Goal: Information Seeking & Learning: Learn about a topic

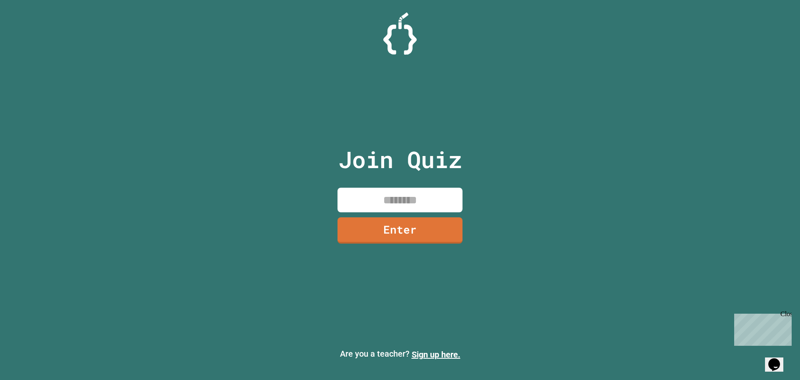
click at [394, 202] on input at bounding box center [399, 199] width 125 height 25
type input "********"
click at [401, 225] on link "Enter" at bounding box center [400, 228] width 114 height 27
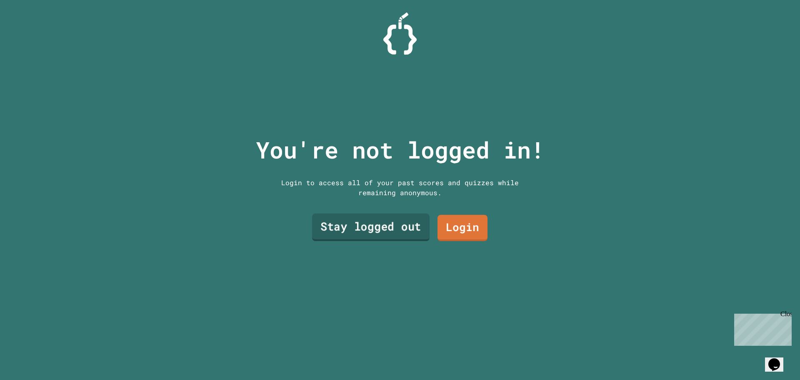
click at [407, 227] on link "Stay logged out" at bounding box center [370, 226] width 117 height 27
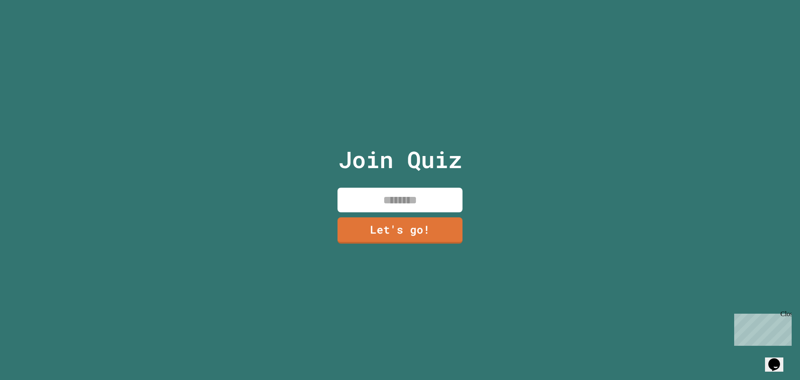
click at [397, 201] on input at bounding box center [399, 199] width 125 height 25
type input "***"
click at [429, 223] on link "Let's go!" at bounding box center [400, 228] width 124 height 27
click at [430, 196] on input at bounding box center [399, 199] width 125 height 25
type input "***"
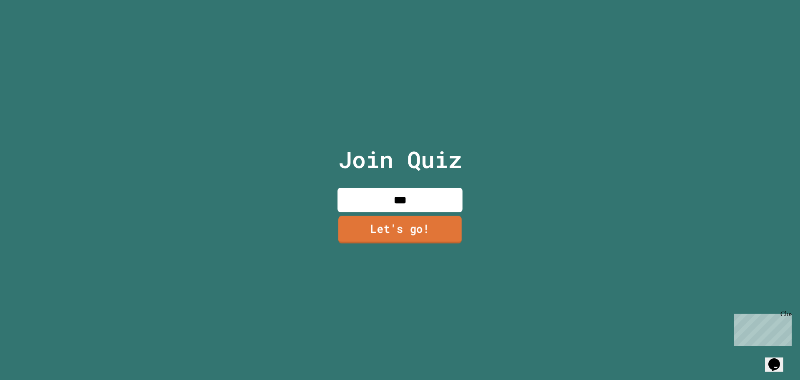
click at [427, 222] on link "Let's go!" at bounding box center [399, 228] width 123 height 27
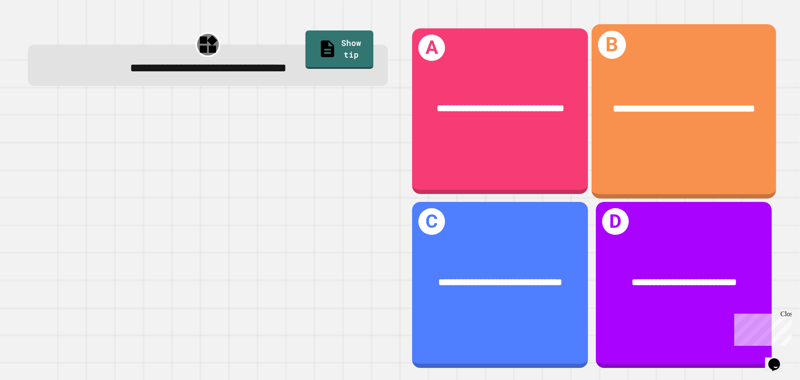
click at [663, 154] on div "**********" at bounding box center [684, 111] width 185 height 174
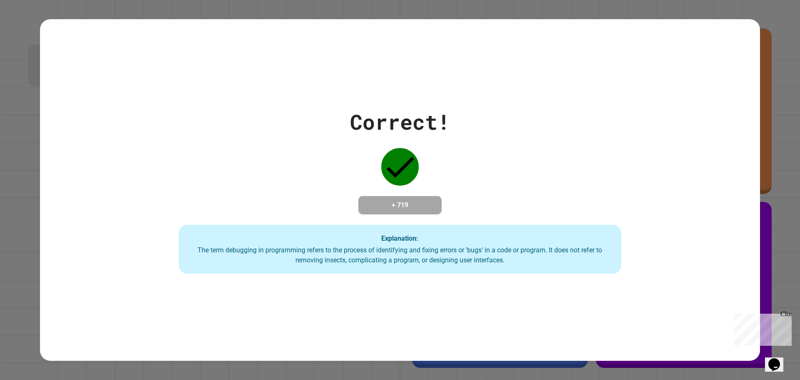
click at [428, 248] on div "The term debugging in programming refers to the process of identifying and fixi…" at bounding box center [400, 255] width 426 height 20
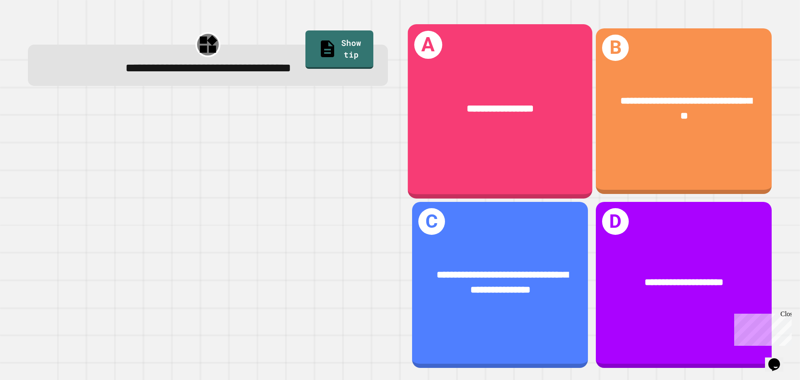
click at [447, 155] on div "**********" at bounding box center [500, 111] width 185 height 174
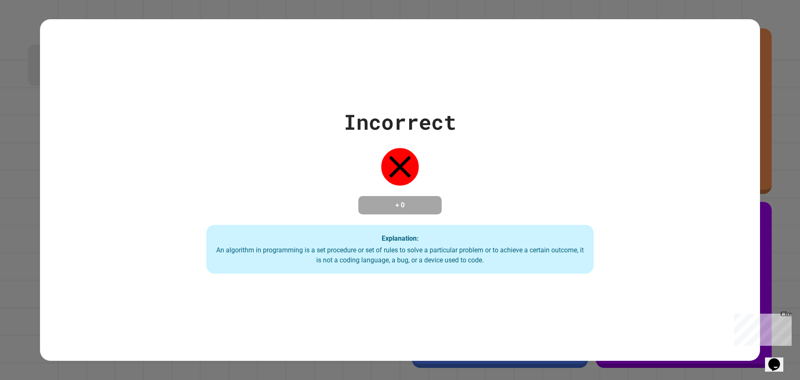
click at [446, 150] on div "Incorrect + 0 Explanation: An algorithm in programming is a set procedure or se…" at bounding box center [399, 189] width 553 height 167
click at [403, 167] on icon at bounding box center [400, 166] width 22 height 22
drag, startPoint x: 403, startPoint y: 167, endPoint x: 397, endPoint y: 169, distance: 6.4
click at [400, 168] on icon at bounding box center [399, 166] width 37 height 37
click at [394, 170] on icon at bounding box center [399, 166] width 37 height 37
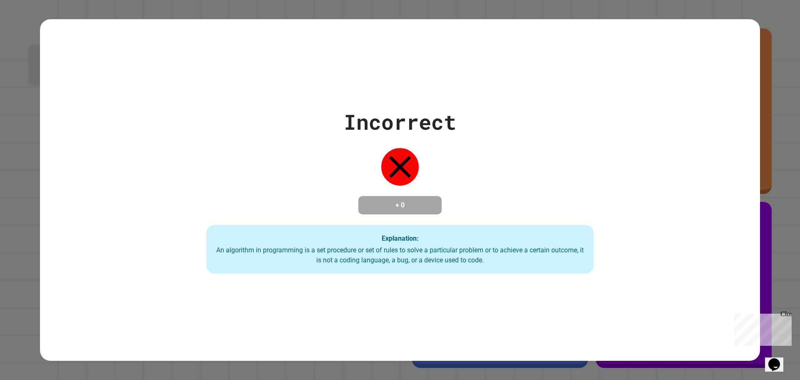
click at [390, 171] on icon at bounding box center [399, 166] width 37 height 37
drag, startPoint x: 387, startPoint y: 171, endPoint x: 382, endPoint y: 171, distance: 4.2
click at [385, 171] on icon at bounding box center [399, 166] width 37 height 37
drag, startPoint x: 377, startPoint y: 170, endPoint x: 353, endPoint y: 177, distance: 25.7
click at [360, 175] on div "Incorrect + 0 Explanation: An algorithm in programming is a set procedure or se…" at bounding box center [399, 189] width 553 height 167
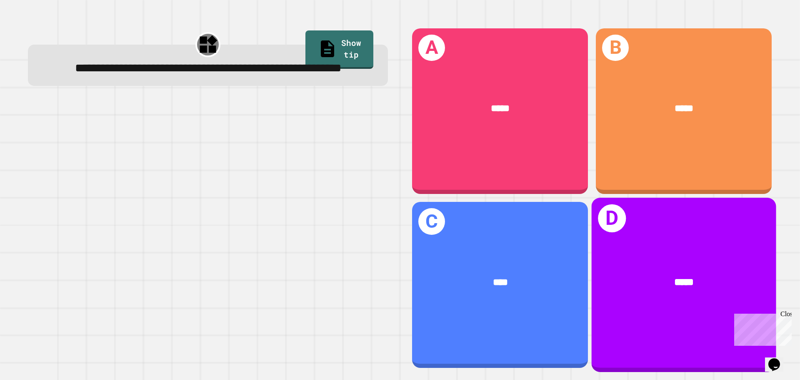
click at [672, 340] on div "D *****" at bounding box center [684, 284] width 185 height 174
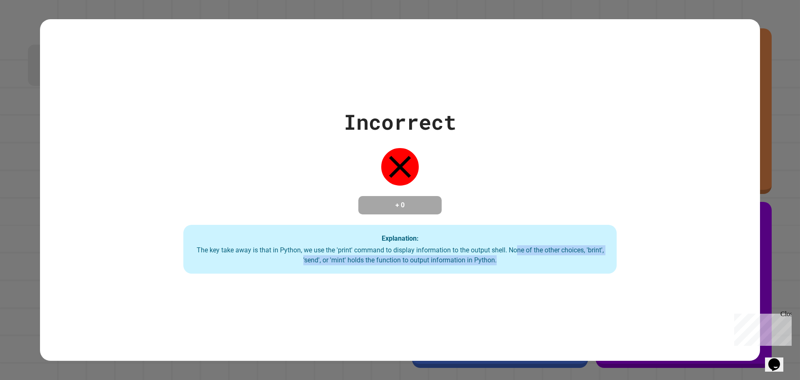
click at [514, 249] on div "The key take away is that in Python, we use the 'print' command to display info…" at bounding box center [400, 255] width 417 height 20
drag, startPoint x: 465, startPoint y: 217, endPoint x: 444, endPoint y: 197, distance: 28.9
copy div "Explanation:"
click at [436, 174] on div "Incorrect + 0 Explanation: The key take away is that in Python, we use the 'pri…" at bounding box center [400, 189] width 619 height 167
drag, startPoint x: 671, startPoint y: 321, endPoint x: 665, endPoint y: 327, distance: 8.5
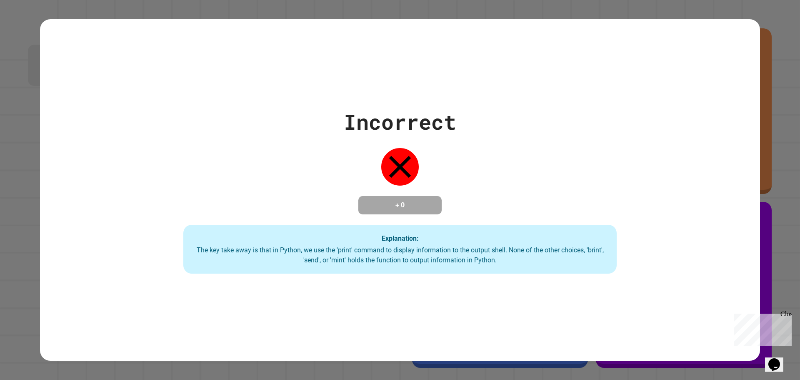
click at [667, 325] on div "Incorrect + 0 Explanation: The key take away is that in Python, we use the 'pri…" at bounding box center [400, 190] width 720 height 342
drag, startPoint x: 456, startPoint y: 268, endPoint x: 435, endPoint y: 246, distance: 30.4
click at [443, 255] on div "Incorrect + 0 Explanation: The key take away is that in Python, we use the 'pri…" at bounding box center [400, 190] width 720 height 342
drag, startPoint x: 512, startPoint y: 134, endPoint x: 454, endPoint y: 88, distance: 74.2
click at [455, 89] on div "Incorrect + 0 Explanation: The key take away is that in Python, we use the 'pri…" at bounding box center [400, 190] width 720 height 342
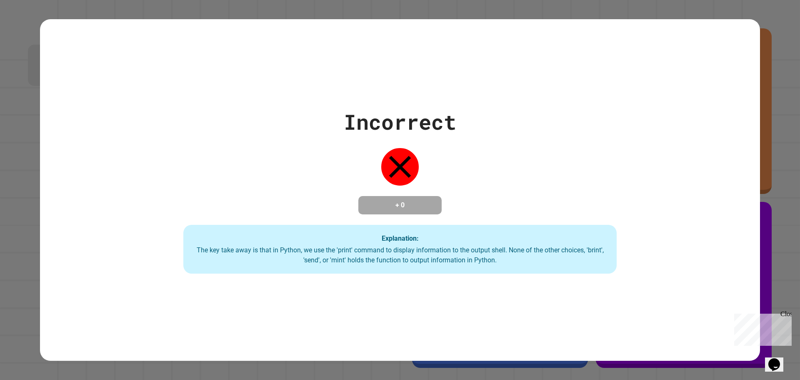
drag, startPoint x: 341, startPoint y: 2, endPoint x: 342, endPoint y: 26, distance: 23.8
click at [341, 7] on div "Incorrect + 0 Explanation: The key take away is that in Python, we use the 'pri…" at bounding box center [400, 190] width 800 height 380
click at [350, 77] on div "Incorrect + 0 Explanation: The key take away is that in Python, we use the 'pri…" at bounding box center [400, 190] width 720 height 342
drag, startPoint x: 132, startPoint y: 191, endPoint x: 265, endPoint y: 233, distance: 139.5
click at [275, 240] on div "Incorrect + 0 Explanation: The key take away is that in Python, we use the 'pri…" at bounding box center [400, 189] width 619 height 167
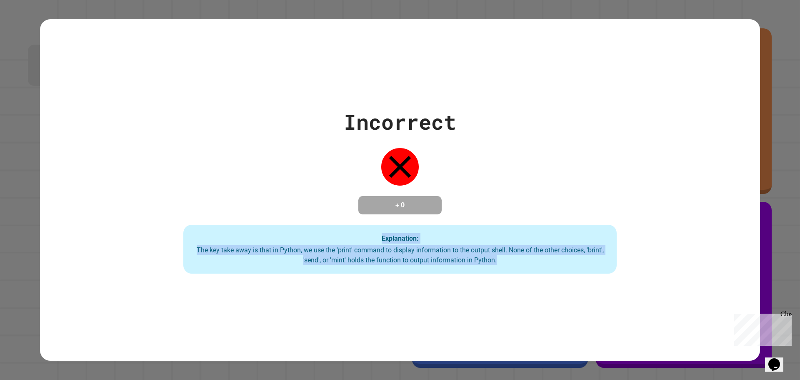
drag, startPoint x: 276, startPoint y: 234, endPoint x: 501, endPoint y: 330, distance: 244.5
click at [508, 336] on div "Incorrect + 0 Explanation: The key take away is that in Python, we use the 'pri…" at bounding box center [400, 190] width 720 height 342
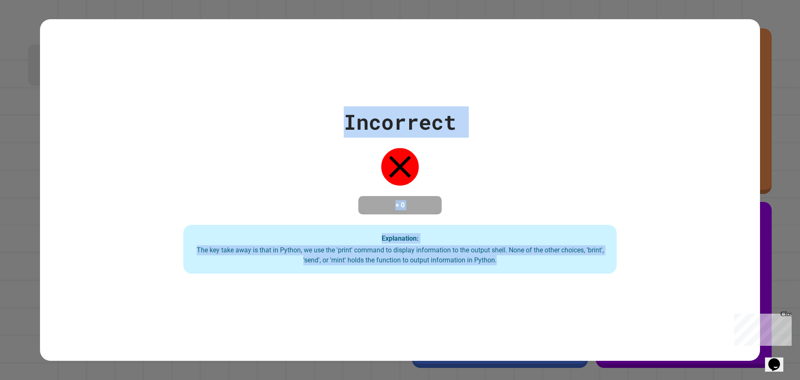
drag, startPoint x: 224, startPoint y: 86, endPoint x: 348, endPoint y: 172, distance: 150.9
click at [532, 286] on div "Incorrect + 0 Explanation: The key take away is that in Python, we use the 'pri…" at bounding box center [400, 190] width 720 height 342
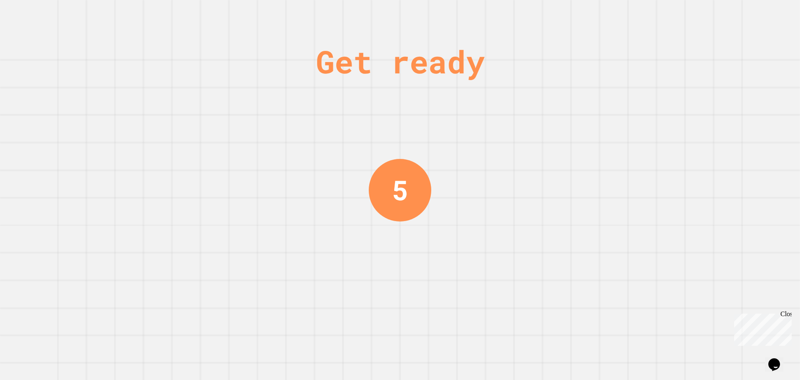
click at [145, 154] on div "Get ready 5" at bounding box center [400, 190] width 800 height 380
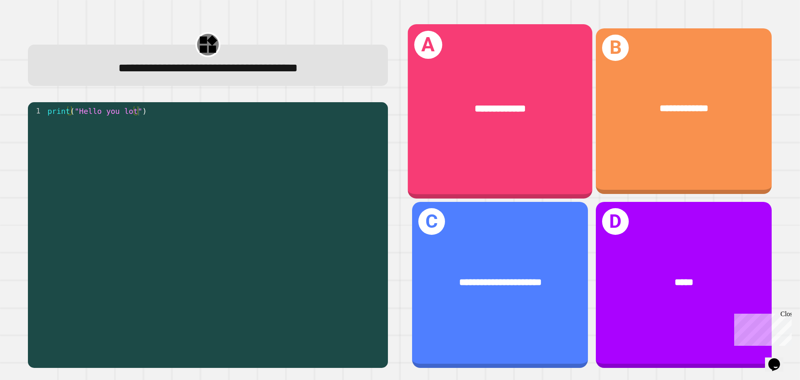
click at [468, 119] on div "**********" at bounding box center [500, 109] width 185 height 56
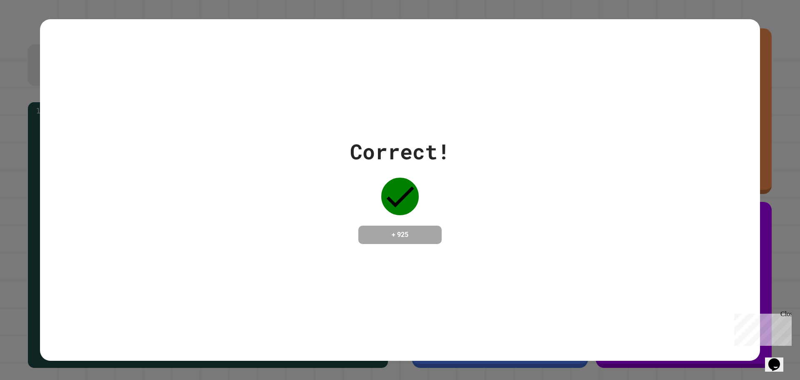
drag, startPoint x: 457, startPoint y: 140, endPoint x: 440, endPoint y: 135, distance: 18.5
click at [457, 140] on div "Correct! + 925" at bounding box center [400, 190] width 720 height 108
click at [327, 116] on div "Correct! + 925" at bounding box center [400, 190] width 720 height 342
drag, startPoint x: 291, startPoint y: 29, endPoint x: 293, endPoint y: 22, distance: 6.9
click at [293, 22] on div "Correct! + 925" at bounding box center [400, 190] width 720 height 342
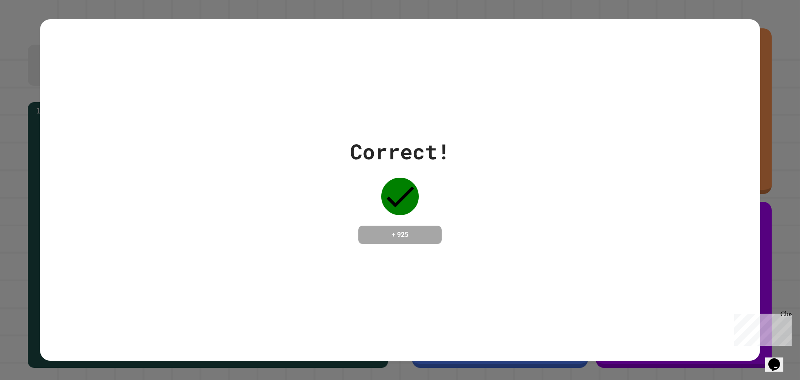
click at [287, 19] on div "Correct! + 925" at bounding box center [400, 190] width 720 height 342
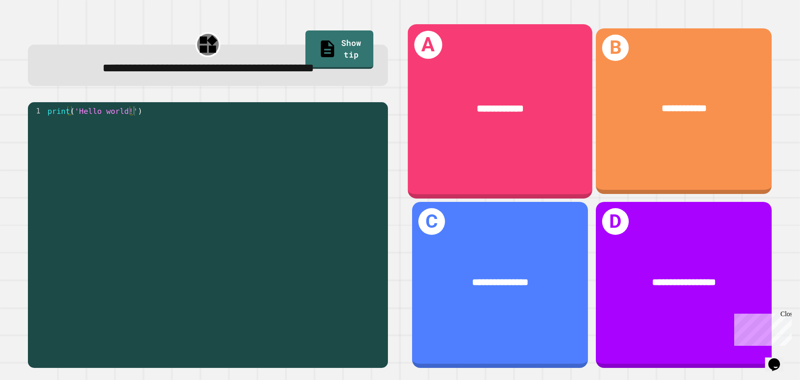
click at [475, 151] on div "**********" at bounding box center [500, 111] width 185 height 174
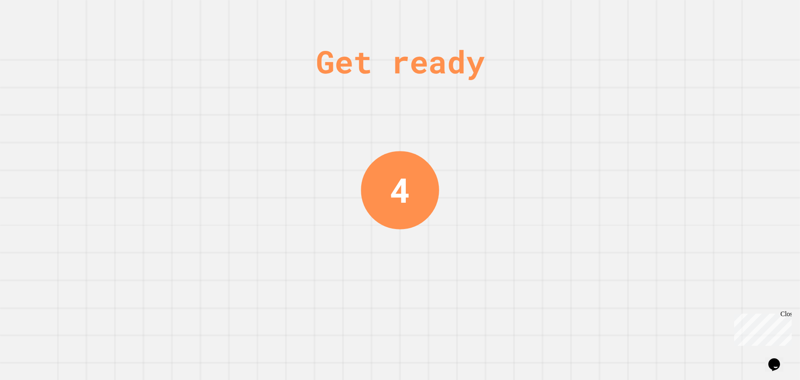
click at [392, 275] on div "Get ready 4" at bounding box center [400, 190] width 62 height 380
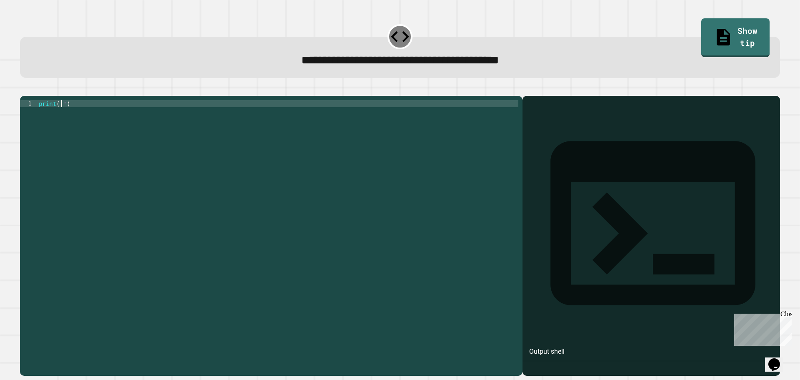
click at [62, 118] on div "print ( '' )" at bounding box center [277, 227] width 481 height 255
type textarea "**********"
click at [24, 89] on icon "button" at bounding box center [24, 89] width 0 height 0
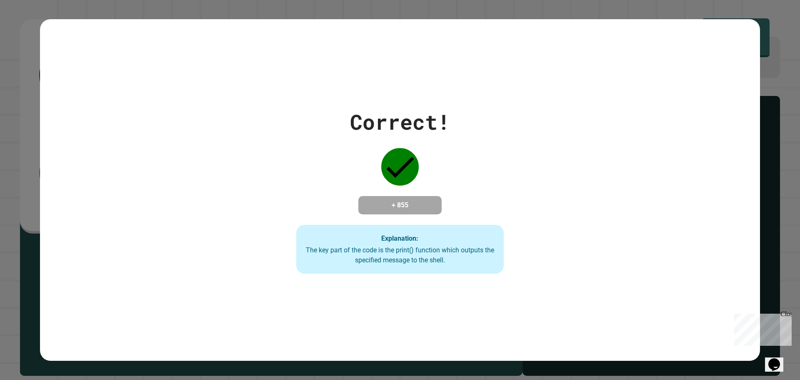
click at [283, 222] on div "Correct! + 855 Explanation: The key part of the code is the print() function wh…" at bounding box center [400, 189] width 297 height 167
drag, startPoint x: 330, startPoint y: 282, endPoint x: 312, endPoint y: 269, distance: 21.8
click at [330, 282] on div "Correct! + 855 Explanation: The key part of the code is the print() function wh…" at bounding box center [400, 190] width 720 height 342
click at [269, 265] on div "Correct! + 855 Explanation: The key part of the code is the print() function wh…" at bounding box center [400, 189] width 297 height 167
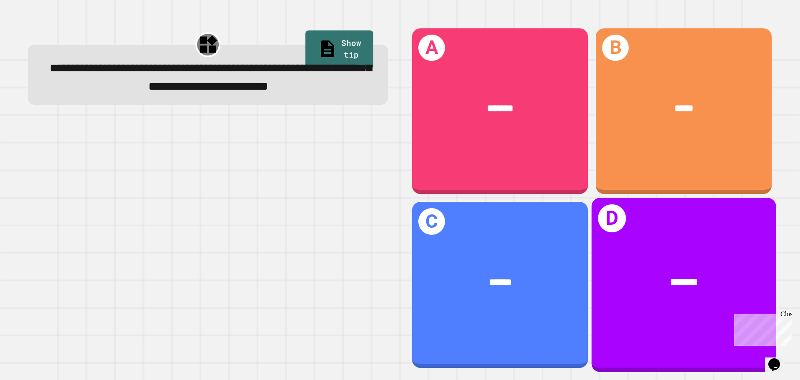
click at [617, 275] on div "*******" at bounding box center [684, 282] width 144 height 15
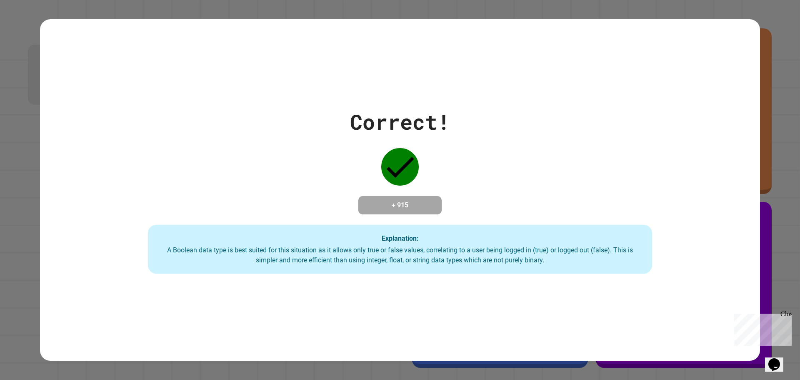
click at [375, 180] on div "Correct! + 915 Explanation: A Boolean data type is best suited for this situati…" at bounding box center [400, 189] width 720 height 167
click at [192, 132] on div "Correct! + 915 Explanation: A Boolean data type is best suited for this situati…" at bounding box center [400, 189] width 720 height 167
drag, startPoint x: 235, startPoint y: 214, endPoint x: 227, endPoint y: 238, distance: 25.2
click at [231, 229] on div "Correct! + 915 Explanation: A Boolean data type is best suited for this situati…" at bounding box center [400, 189] width 720 height 167
click at [214, 231] on div "Explanation: A Boolean data type is best suited for this situation as it allows…" at bounding box center [400, 249] width 504 height 49
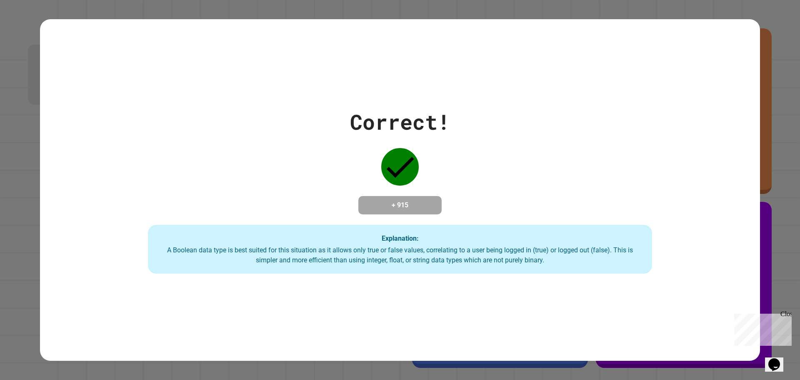
drag, startPoint x: 208, startPoint y: 232, endPoint x: 207, endPoint y: 240, distance: 7.1
click at [208, 237] on div "Explanation: A Boolean data type is best suited for this situation as it allows…" at bounding box center [400, 249] width 504 height 49
click at [207, 238] on div "Explanation: A Boolean data type is best suited for this situation as it allows…" at bounding box center [400, 249] width 504 height 49
click at [259, 228] on div "Explanation: A Boolean data type is best suited for this situation as it allows…" at bounding box center [400, 249] width 504 height 49
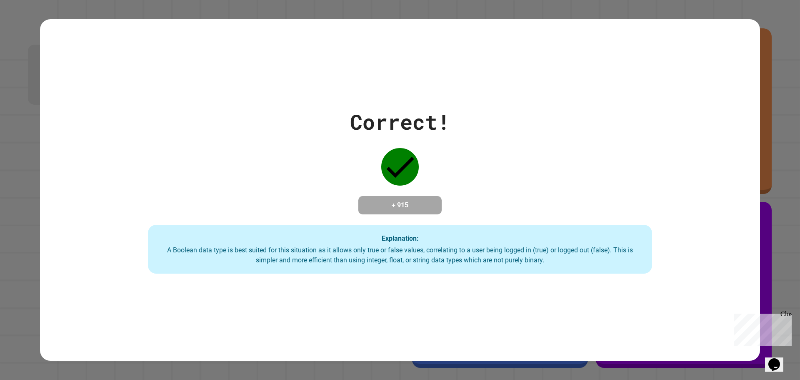
click at [332, 261] on div "A Boolean data type is best suited for this situation as it allows only true or…" at bounding box center [399, 255] width 487 height 20
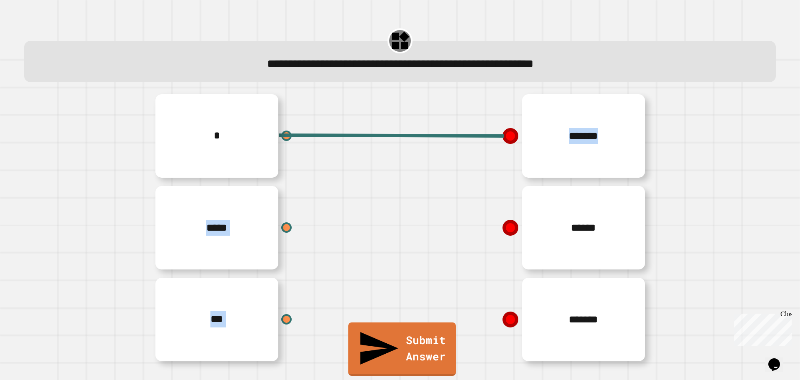
drag, startPoint x: 272, startPoint y: 231, endPoint x: 318, endPoint y: 231, distance: 46.2
click at [370, 233] on div "*****" at bounding box center [275, 228] width 250 height 92
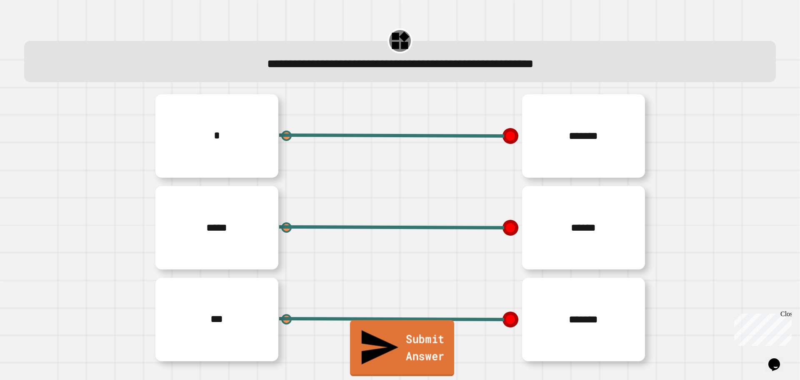
click at [422, 352] on link "Submit Answer" at bounding box center [402, 348] width 104 height 56
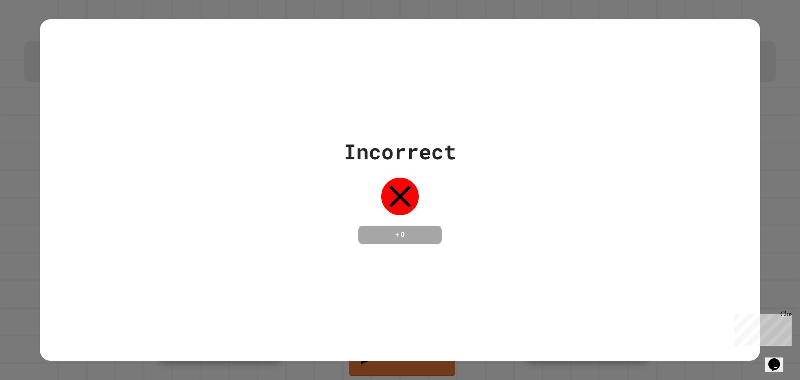
click at [414, 325] on div "Incorrect + 0" at bounding box center [400, 190] width 720 height 342
click at [411, 325] on div "Incorrect + 0" at bounding box center [400, 190] width 720 height 342
click at [409, 328] on div "Incorrect + 0" at bounding box center [400, 190] width 720 height 342
click at [407, 330] on div "Incorrect + 0" at bounding box center [400, 190] width 720 height 342
click at [408, 332] on div "Incorrect + 0" at bounding box center [400, 190] width 720 height 342
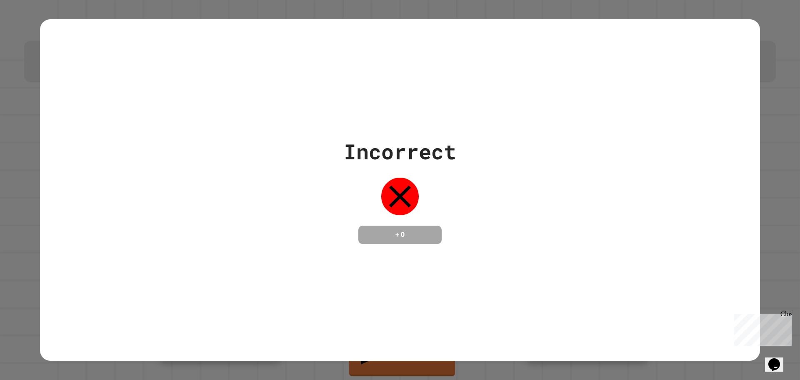
drag, startPoint x: 410, startPoint y: 330, endPoint x: 438, endPoint y: 322, distance: 29.8
click at [410, 330] on div "Incorrect + 0" at bounding box center [400, 190] width 720 height 342
drag, startPoint x: 456, startPoint y: 330, endPoint x: 483, endPoint y: 321, distance: 28.9
click at [464, 327] on div "Incorrect + 0" at bounding box center [400, 190] width 720 height 342
click at [500, 301] on div "Incorrect + 0" at bounding box center [400, 190] width 720 height 342
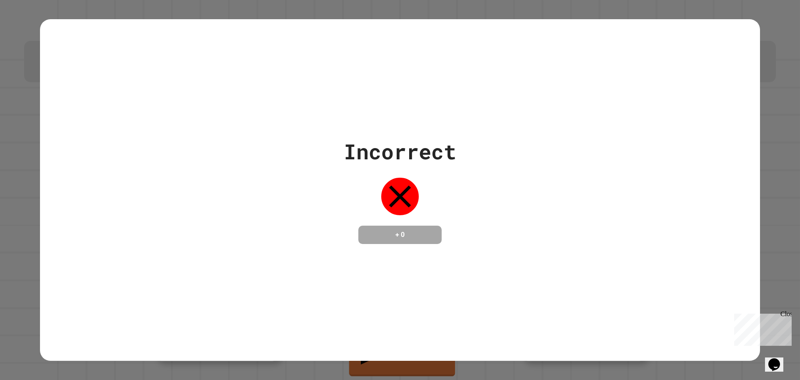
drag, startPoint x: 502, startPoint y: 300, endPoint x: 506, endPoint y: 302, distance: 5.0
click at [504, 301] on div "Incorrect + 0" at bounding box center [400, 190] width 720 height 342
drag, startPoint x: 527, startPoint y: 346, endPoint x: 520, endPoint y: 326, distance: 21.2
click at [525, 328] on div "Incorrect + 0" at bounding box center [400, 190] width 720 height 342
drag, startPoint x: 527, startPoint y: 324, endPoint x: 520, endPoint y: 339, distance: 16.8
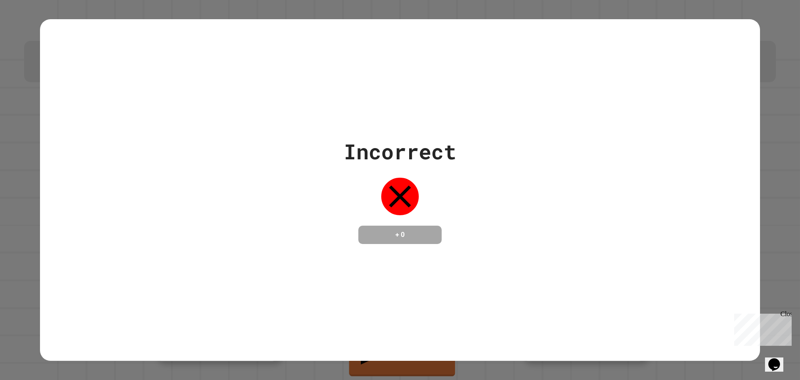
click at [520, 338] on div "Incorrect + 0" at bounding box center [400, 190] width 720 height 342
click at [503, 353] on div "Incorrect + 0" at bounding box center [400, 190] width 720 height 342
click at [458, 264] on div "Incorrect + 0" at bounding box center [400, 190] width 720 height 342
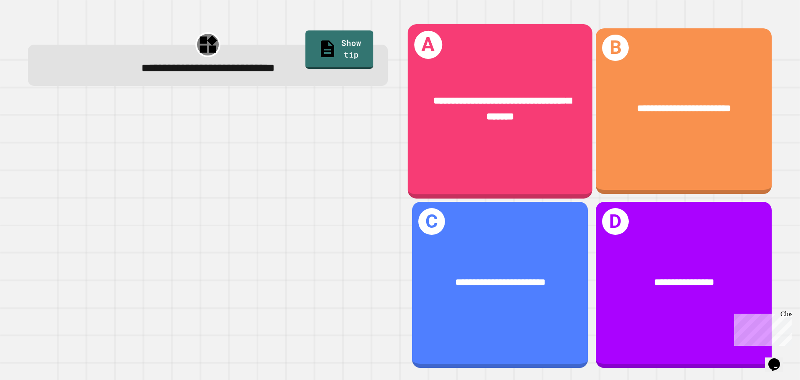
click at [525, 134] on div "**********" at bounding box center [500, 109] width 185 height 72
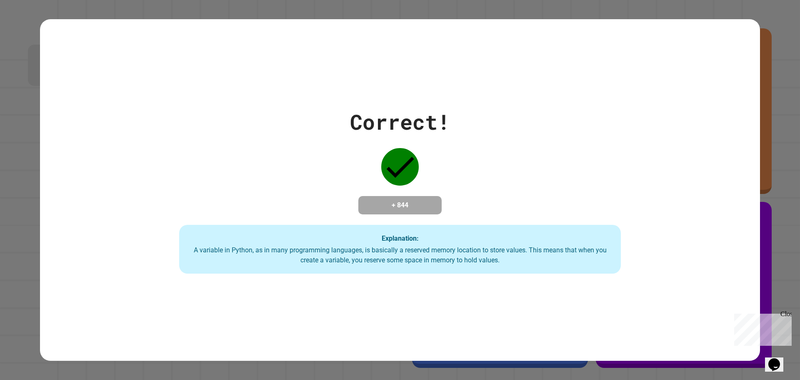
drag, startPoint x: 525, startPoint y: 119, endPoint x: 494, endPoint y: -26, distance: 148.3
click at [494, 0] on html "**********" at bounding box center [400, 190] width 800 height 380
drag, startPoint x: 287, startPoint y: 116, endPoint x: 297, endPoint y: 118, distance: 10.2
click at [286, 116] on div "Correct! + 844 Explanation: A variable in Python, as in many programming langua…" at bounding box center [400, 189] width 630 height 167
click at [283, 114] on div "Correct! + 844 Explanation: A variable in Python, as in many programming langua…" at bounding box center [400, 189] width 630 height 167
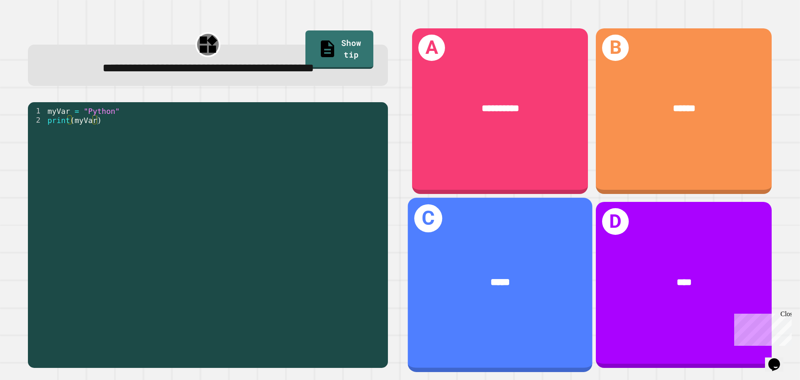
click at [508, 285] on div "*****" at bounding box center [500, 283] width 185 height 56
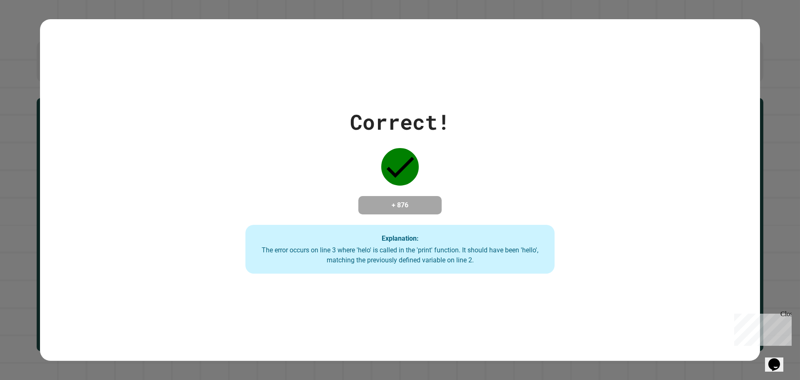
click at [196, 126] on div "Correct! + 876 Explanation: The error occurs on line 3 where 'helo' is called i…" at bounding box center [400, 189] width 442 height 167
drag, startPoint x: 216, startPoint y: 162, endPoint x: 177, endPoint y: 150, distance: 40.3
click at [215, 162] on div "Correct! + 876 Explanation: The error occurs on line 3 where 'helo' is called i…" at bounding box center [400, 189] width 442 height 167
drag, startPoint x: 165, startPoint y: 160, endPoint x: 157, endPoint y: 167, distance: 11.0
click at [164, 160] on div "Correct! + 876 Explanation: The error occurs on line 3 where 'helo' is called i…" at bounding box center [400, 189] width 720 height 167
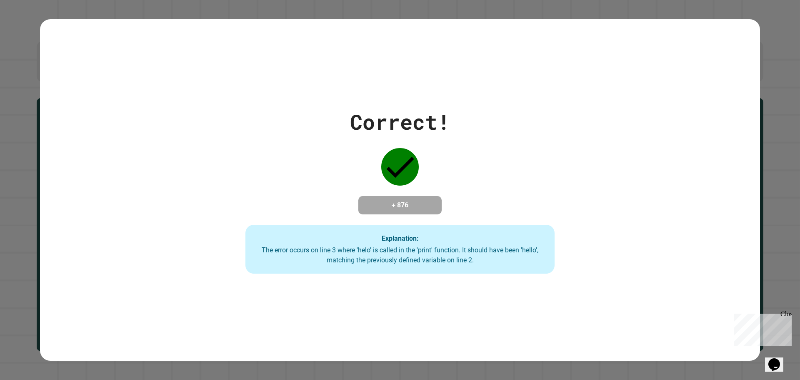
click at [128, 177] on div "Correct! + 876 Explanation: The error occurs on line 3 where 'helo' is called i…" at bounding box center [400, 189] width 720 height 167
click at [131, 172] on div "Correct! + 876 Explanation: The error occurs on line 3 where 'helo' is called i…" at bounding box center [400, 189] width 720 height 167
click at [127, 176] on div "Correct! + 876 Explanation: The error occurs on line 3 where 'helo' is called i…" at bounding box center [400, 189] width 720 height 167
click at [119, 135] on div "Correct! + 876 Explanation: The error occurs on line 3 where 'helo' is called i…" at bounding box center [400, 189] width 720 height 167
drag, startPoint x: 100, startPoint y: 125, endPoint x: 62, endPoint y: 107, distance: 41.6
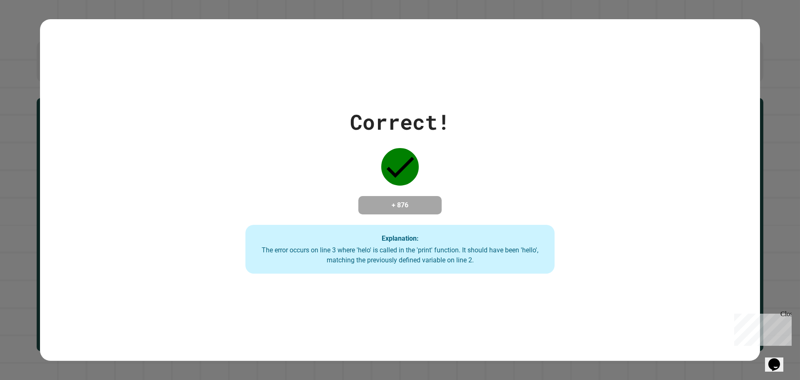
click at [92, 120] on div "Correct! + 876 Explanation: The error occurs on line 3 where 'helo' is called i…" at bounding box center [400, 189] width 720 height 167
drag, startPoint x: 62, startPoint y: 105, endPoint x: 61, endPoint y: 92, distance: 13.4
click at [66, 106] on div "Correct! + 876 Explanation: The error occurs on line 3 where 'helo' is called i…" at bounding box center [400, 189] width 720 height 167
drag, startPoint x: 52, startPoint y: 85, endPoint x: 43, endPoint y: 68, distance: 19.4
click at [52, 85] on div "Correct! + 876 Explanation: The error occurs on line 3 where 'helo' is called i…" at bounding box center [400, 190] width 720 height 342
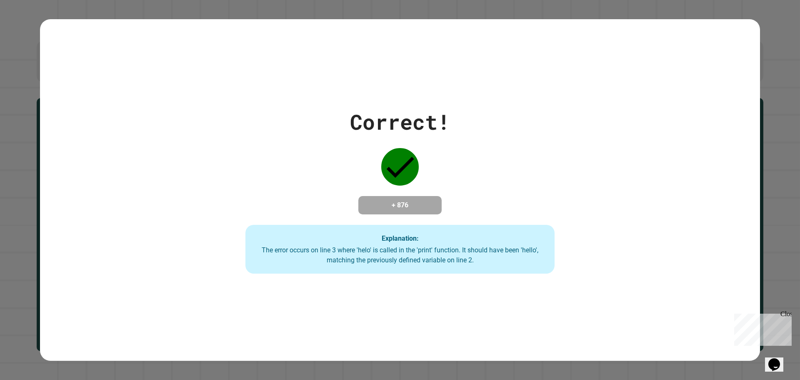
click at [44, 67] on div "Correct! + 876 Explanation: The error occurs on line 3 where 'helo' is called i…" at bounding box center [400, 190] width 720 height 342
click at [45, 67] on div "Correct! + 876 Explanation: The error occurs on line 3 where 'helo' is called i…" at bounding box center [400, 190] width 720 height 342
click at [45, 89] on div "Correct! + 876 Explanation: The error occurs on line 3 where 'helo' is called i…" at bounding box center [400, 190] width 720 height 342
click at [47, 88] on div "Correct! + 876 Explanation: The error occurs on line 3 where 'helo' is called i…" at bounding box center [400, 190] width 720 height 342
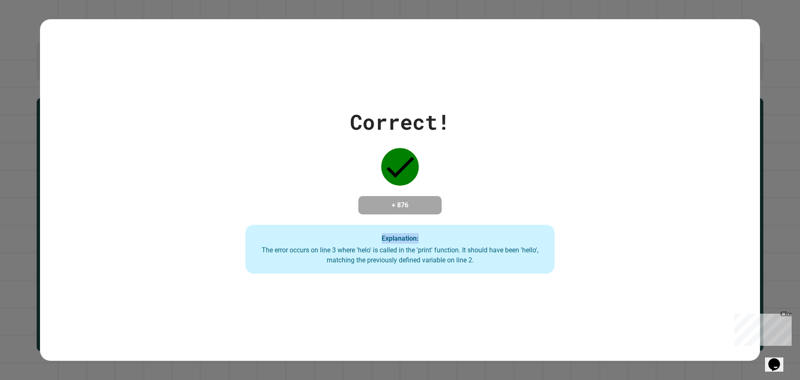
click at [47, 88] on div "Correct! + 876 Explanation: The error occurs on line 3 where 'helo' is called i…" at bounding box center [400, 190] width 720 height 342
click at [47, 90] on div "Correct! + 876 Explanation: The error occurs on line 3 where 'helo' is called i…" at bounding box center [400, 190] width 720 height 342
click at [47, 91] on div "Correct! + 876 Explanation: The error occurs on line 3 where 'helo' is called i…" at bounding box center [400, 190] width 720 height 342
click at [48, 93] on div "Correct! + 876 Explanation: The error occurs on line 3 where 'helo' is called i…" at bounding box center [400, 190] width 720 height 342
click at [47, 100] on div "Correct! + 876 Explanation: The error occurs on line 3 where 'helo' is called i…" at bounding box center [400, 190] width 720 height 342
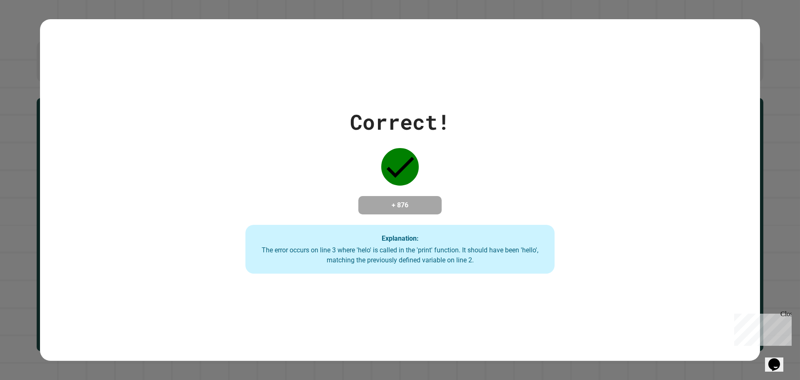
click at [46, 106] on div "Correct! + 876 Explanation: The error occurs on line 3 where 'helo' is called i…" at bounding box center [400, 189] width 720 height 167
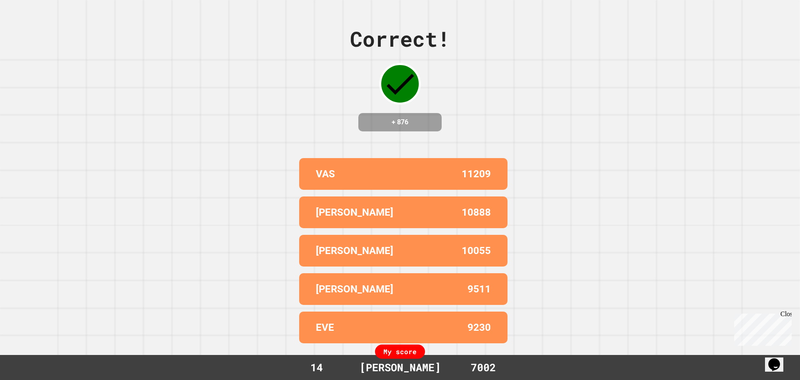
click at [47, 107] on div "Correct! + 876 VAS 11209 [PERSON_NAME] 10888 [PERSON_NAME] 10055 [PERSON_NAME] …" at bounding box center [400, 190] width 800 height 380
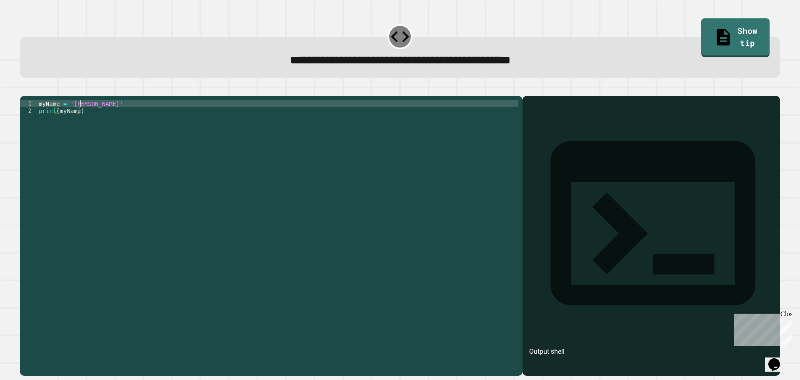
click at [83, 115] on div "myName = '[PERSON_NAME]' print ( myName )" at bounding box center [277, 227] width 481 height 255
type textarea "**********"
click at [24, 89] on icon "button" at bounding box center [24, 89] width 0 height 0
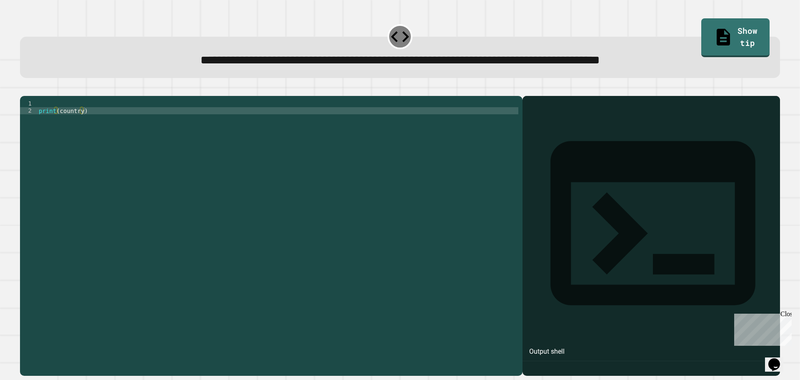
click at [81, 124] on div "print ( country )" at bounding box center [277, 227] width 481 height 255
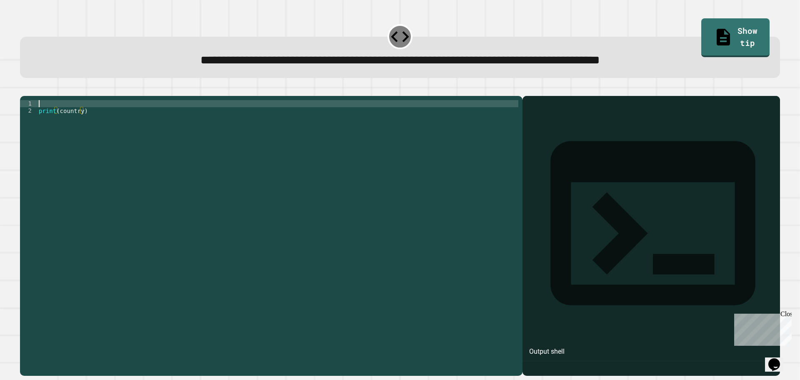
click at [72, 115] on div "print ( country )" at bounding box center [277, 227] width 481 height 255
type textarea "*"
click at [24, 89] on icon "button" at bounding box center [24, 89] width 0 height 0
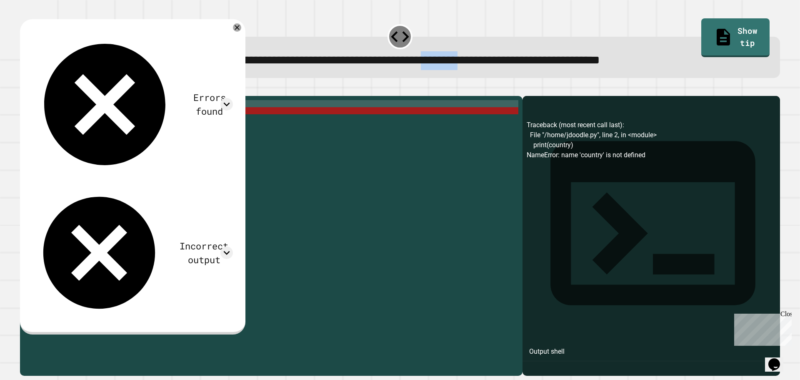
drag, startPoint x: 429, startPoint y: 65, endPoint x: 483, endPoint y: 72, distance: 54.6
click at [483, 72] on div "**********" at bounding box center [400, 57] width 760 height 41
click at [424, 78] on div "**********" at bounding box center [400, 57] width 760 height 41
click at [411, 93] on div at bounding box center [400, 91] width 760 height 10
click at [89, 117] on div "COUNTRY = 'ENGLAND' print ( country )" at bounding box center [277, 227] width 481 height 255
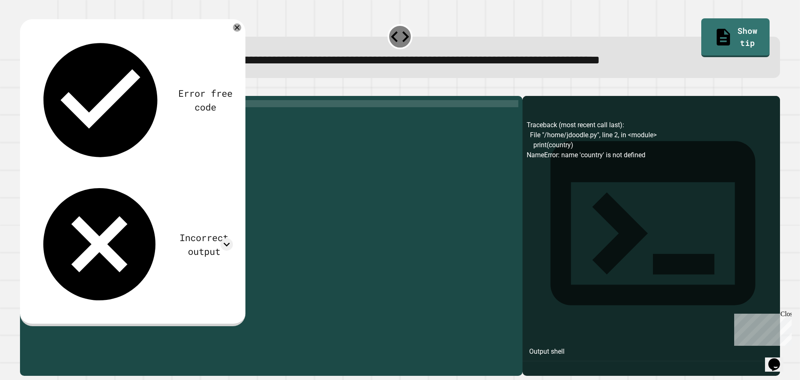
scroll to position [0, 3]
click at [59, 115] on div "COUNTRY = 'England' print ( country )" at bounding box center [277, 227] width 481 height 255
click at [62, 117] on div "COUNTRY = 'England' print ( country )" at bounding box center [277, 227] width 481 height 255
click at [24, 89] on icon "button" at bounding box center [24, 89] width 0 height 0
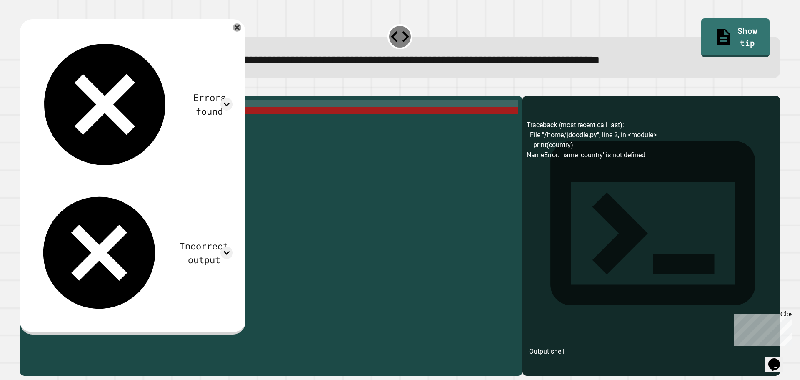
click at [43, 115] on div "Country = 'England' print ( country )" at bounding box center [277, 227] width 481 height 255
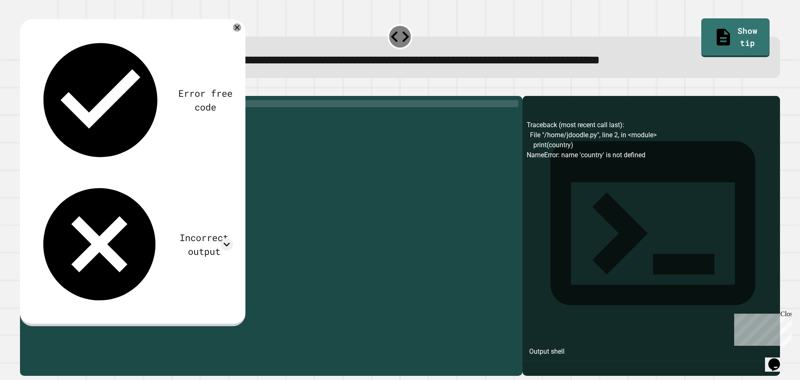
scroll to position [0, 0]
type textarea "**********"
click at [24, 89] on icon "button" at bounding box center [24, 89] width 0 height 0
click at [31, 96] on div at bounding box center [400, 91] width 760 height 10
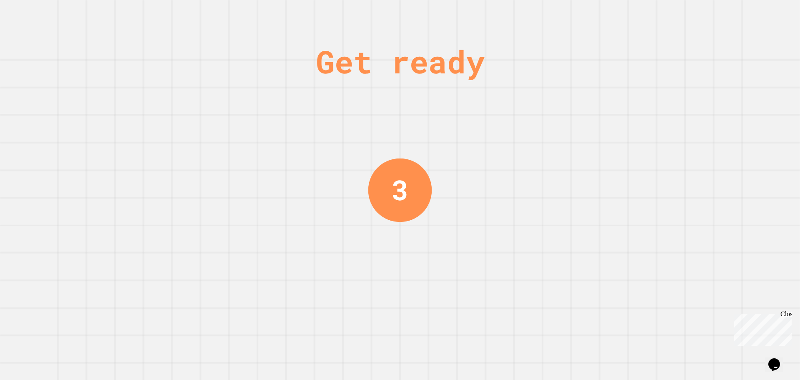
drag, startPoint x: 264, startPoint y: 117, endPoint x: 269, endPoint y: 115, distance: 5.3
click at [269, 115] on div "Get ready 3" at bounding box center [400, 190] width 800 height 380
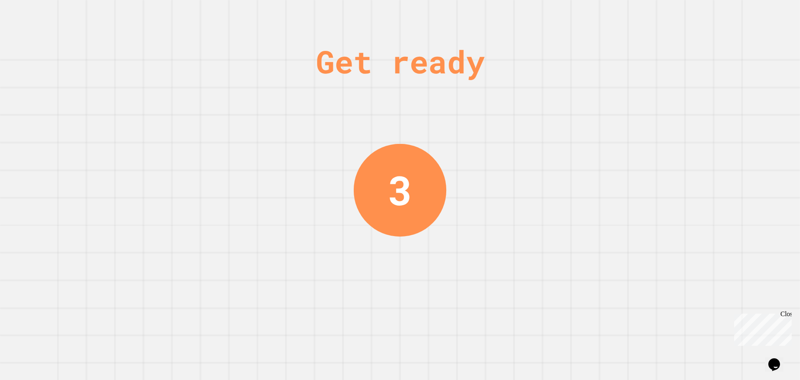
drag, startPoint x: 265, startPoint y: 135, endPoint x: 263, endPoint y: 142, distance: 7.5
click at [263, 142] on div "Get ready 3" at bounding box center [400, 190] width 800 height 380
drag, startPoint x: 263, startPoint y: 142, endPoint x: 268, endPoint y: 140, distance: 5.6
click at [268, 140] on div "Get ready 3" at bounding box center [400, 190] width 800 height 380
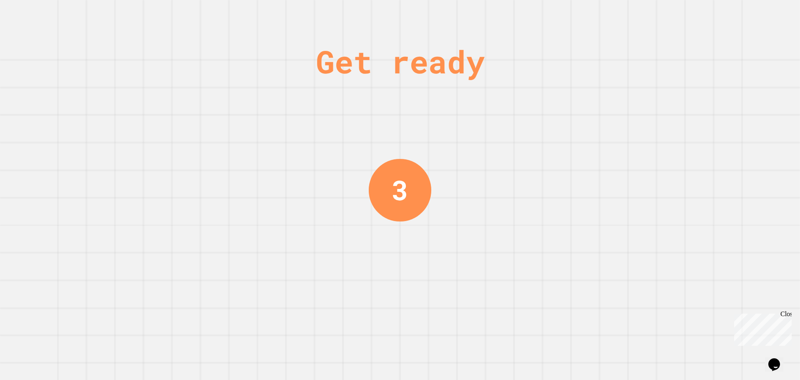
click at [264, 144] on div "Get ready 3" at bounding box center [400, 190] width 800 height 380
drag, startPoint x: 264, startPoint y: 144, endPoint x: 259, endPoint y: 152, distance: 9.6
click at [261, 147] on div "Get ready 2" at bounding box center [400, 190] width 800 height 380
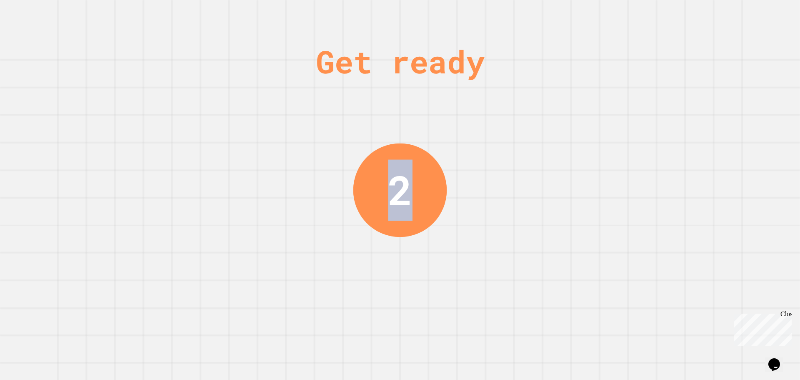
click at [259, 152] on div "Get ready 2" at bounding box center [400, 190] width 800 height 380
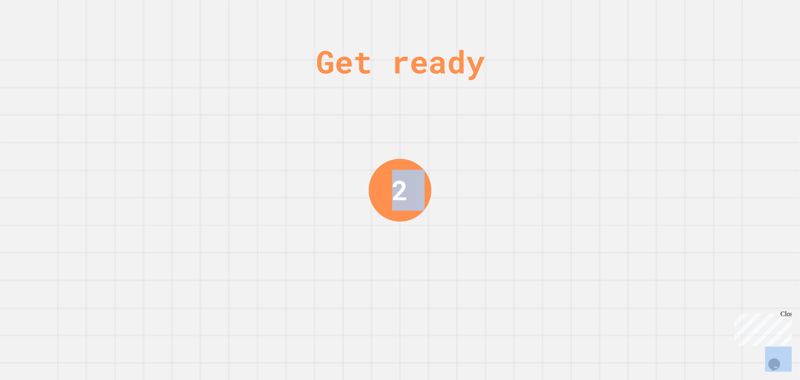
click at [259, 152] on div "Get ready 2" at bounding box center [400, 190] width 800 height 380
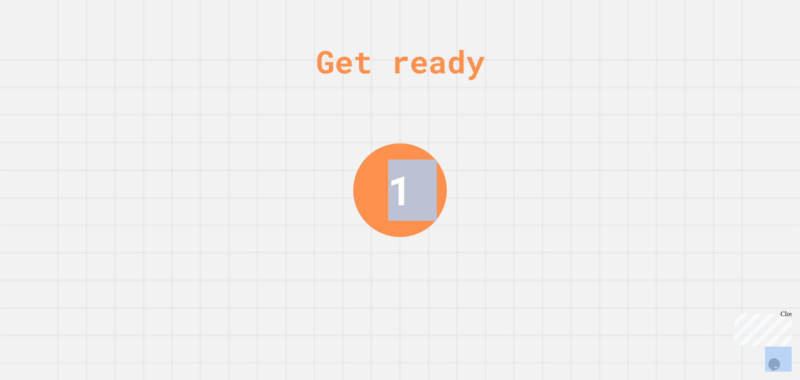
drag, startPoint x: 253, startPoint y: 154, endPoint x: 249, endPoint y: 154, distance: 4.6
click at [252, 154] on div "Get ready 1" at bounding box center [400, 190] width 800 height 380
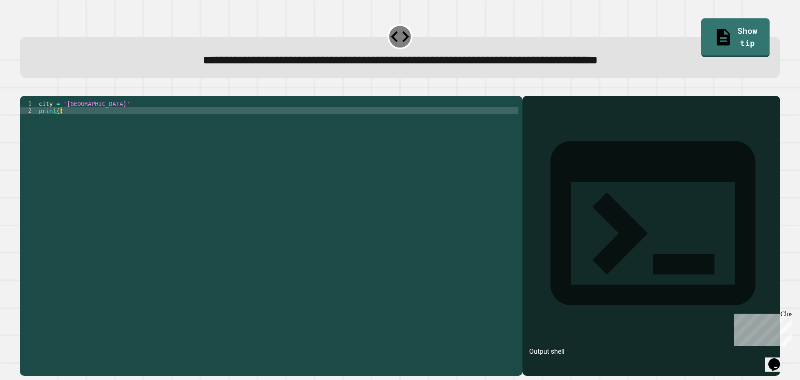
click at [57, 122] on div "city = 'Madrid' print ( )" at bounding box center [277, 227] width 481 height 255
click at [83, 114] on div "city = 'Madrid' print ( [GEOGRAPHIC_DATA] )" at bounding box center [277, 227] width 481 height 255
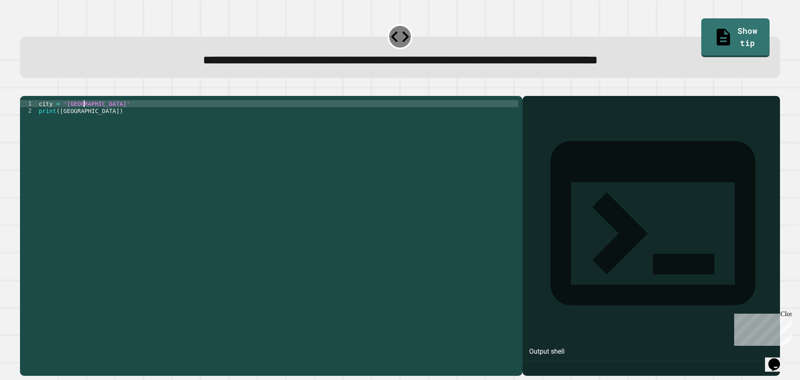
scroll to position [0, 3]
click at [75, 124] on div "city = 'London' print ( [GEOGRAPHIC_DATA] )" at bounding box center [277, 227] width 481 height 255
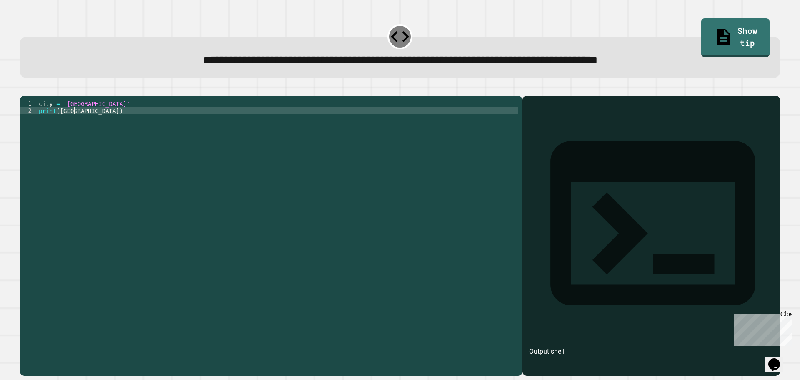
scroll to position [0, 2]
click at [24, 89] on icon "button" at bounding box center [24, 89] width 0 height 0
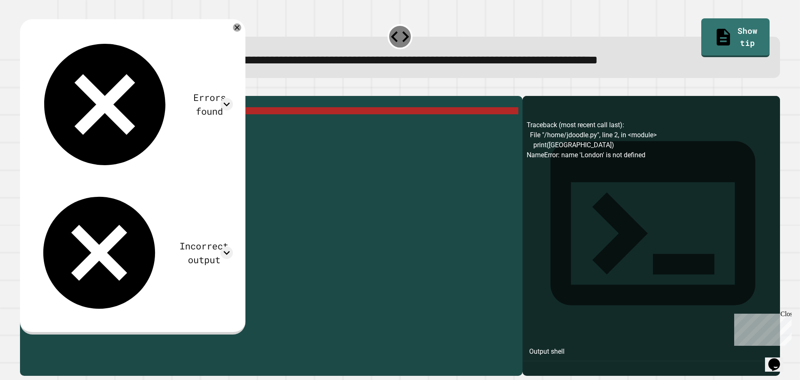
click at [77, 124] on div "city = 'London' print ( [GEOGRAPHIC_DATA] )" at bounding box center [277, 227] width 481 height 255
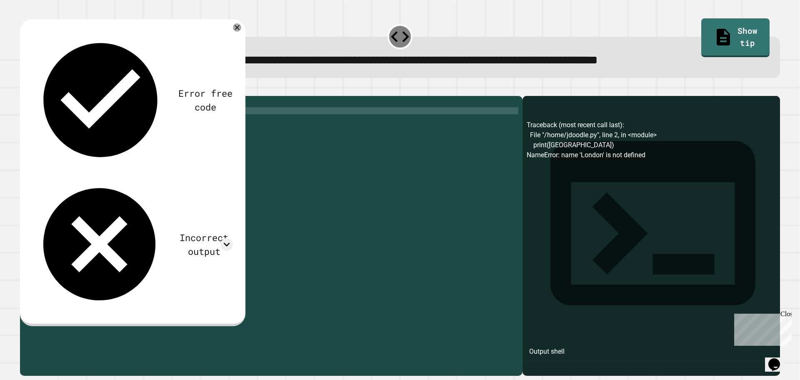
scroll to position [0, 2]
type textarea "**********"
click at [24, 89] on icon "button" at bounding box center [24, 89] width 0 height 0
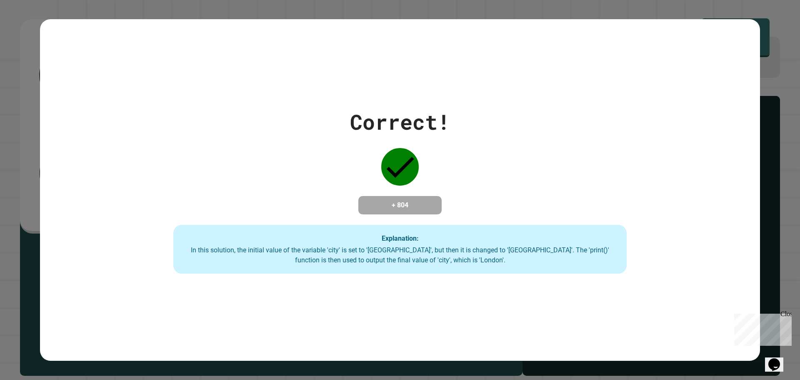
click at [304, 223] on div "Correct! + 804 Explanation: In this solution, the initial value of the variable…" at bounding box center [400, 189] width 647 height 167
click at [305, 180] on div "Correct! + 804 Explanation: In this solution, the initial value of the variable…" at bounding box center [400, 189] width 647 height 167
click at [281, 167] on div "Correct! + 804 Explanation: In this solution, the initial value of the variable…" at bounding box center [400, 189] width 647 height 167
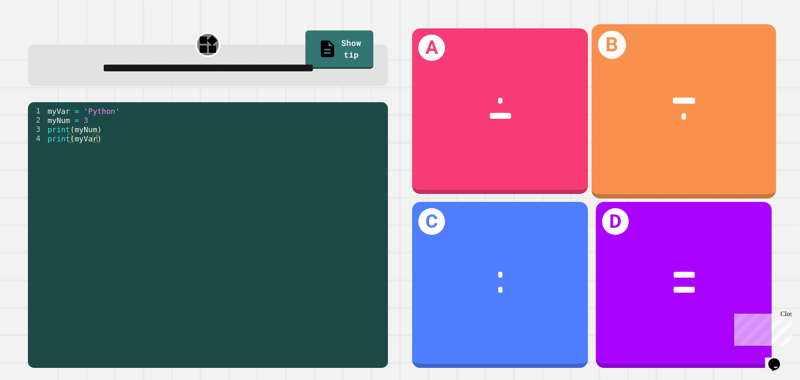
drag, startPoint x: 642, startPoint y: 133, endPoint x: 642, endPoint y: 125, distance: 7.5
click at [642, 125] on div "****** *" at bounding box center [684, 109] width 185 height 72
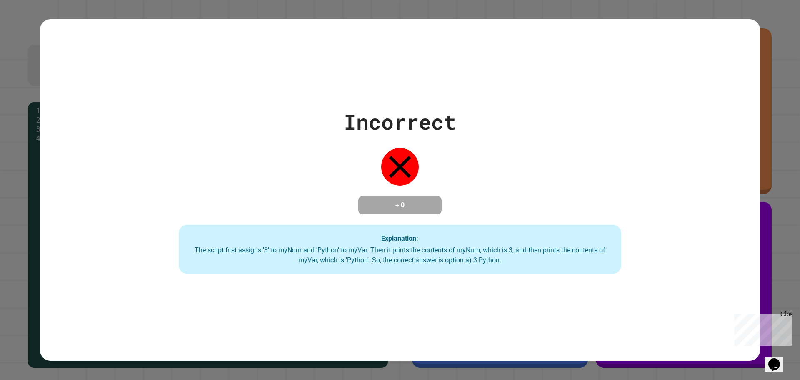
drag, startPoint x: 616, startPoint y: 138, endPoint x: 611, endPoint y: 136, distance: 4.9
click at [615, 138] on div "Incorrect + 0 Explanation: The script first assigns '3' to myNum and 'Python' t…" at bounding box center [400, 189] width 632 height 167
drag, startPoint x: 579, startPoint y: 237, endPoint x: 537, endPoint y: 231, distance: 42.1
click at [542, 232] on div "Explanation: The script first assigns '3' to myNum and 'Python' to myVar. Then …" at bounding box center [400, 249] width 442 height 49
click at [500, 228] on div "Explanation: The script first assigns '3' to myNum and 'Python' to myVar. Then …" at bounding box center [400, 249] width 442 height 49
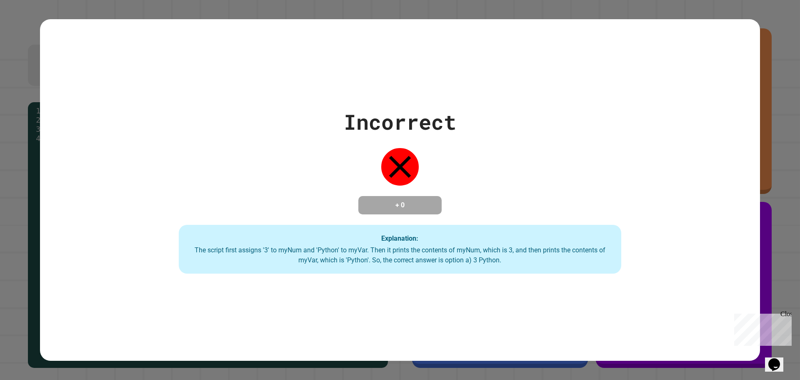
drag, startPoint x: 495, startPoint y: 221, endPoint x: 460, endPoint y: 244, distance: 42.4
click at [461, 243] on div "Incorrect + 0 Explanation: The script first assigns '3' to myNum and 'Python' t…" at bounding box center [400, 189] width 632 height 167
drag, startPoint x: 455, startPoint y: 216, endPoint x: 464, endPoint y: 195, distance: 22.4
click at [454, 222] on div "Incorrect + 0 Explanation: The script first assigns '3' to myNum and 'Python' t…" at bounding box center [400, 189] width 632 height 167
drag, startPoint x: 464, startPoint y: 195, endPoint x: 450, endPoint y: 224, distance: 31.3
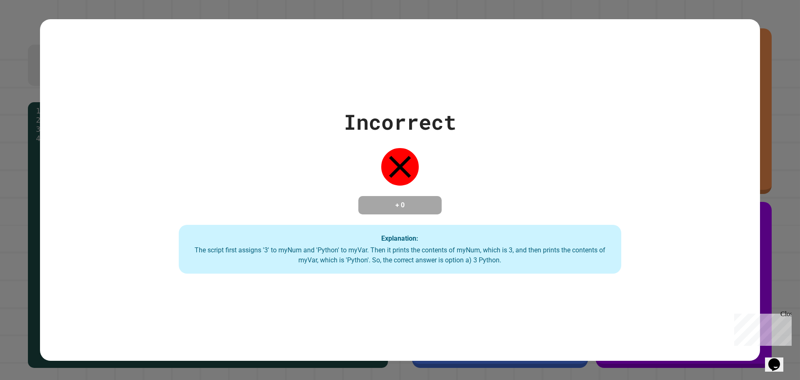
click at [450, 224] on div "Incorrect + 0 Explanation: The script first assigns '3' to myNum and 'Python' t…" at bounding box center [400, 189] width 632 height 167
drag, startPoint x: 407, startPoint y: 179, endPoint x: 400, endPoint y: 191, distance: 13.6
click at [402, 186] on div "Incorrect + 0 Explanation: The script first assigns '3' to myNum and 'Python' t…" at bounding box center [400, 189] width 632 height 167
drag, startPoint x: 400, startPoint y: 183, endPoint x: 378, endPoint y: 200, distance: 27.1
click at [383, 199] on div "Incorrect + 0 Explanation: The script first assigns '3' to myNum and 'Python' t…" at bounding box center [400, 189] width 632 height 167
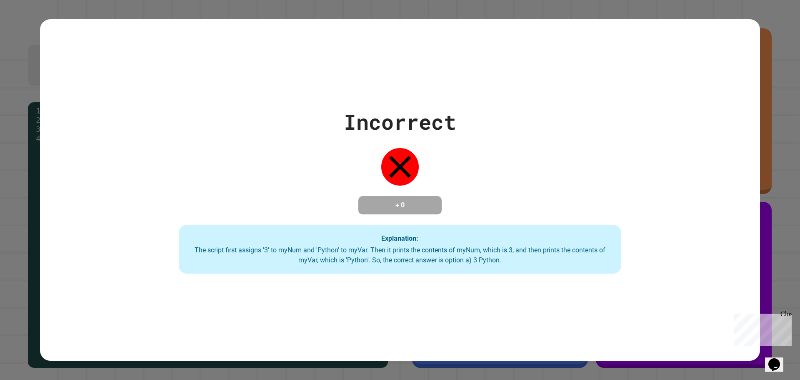
drag, startPoint x: 374, startPoint y: 175, endPoint x: 368, endPoint y: 180, distance: 7.2
click at [372, 176] on div "Incorrect + 0 Explanation: The script first assigns '3' to myNum and 'Python' t…" at bounding box center [400, 189] width 632 height 167
drag, startPoint x: 290, startPoint y: 131, endPoint x: 182, endPoint y: 102, distance: 112.5
click at [215, 111] on div "Incorrect + 0 Explanation: The script first assigns '3' to myNum and 'Python' t…" at bounding box center [400, 189] width 632 height 167
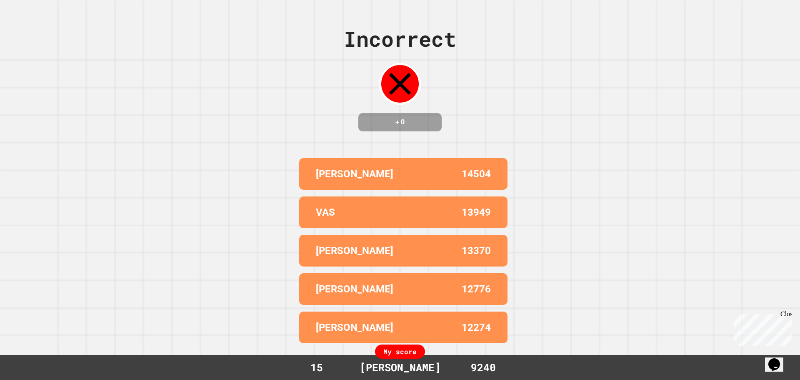
drag, startPoint x: 295, startPoint y: 127, endPoint x: 283, endPoint y: 125, distance: 12.2
click at [377, 217] on div "VAS 13949" at bounding box center [403, 212] width 208 height 32
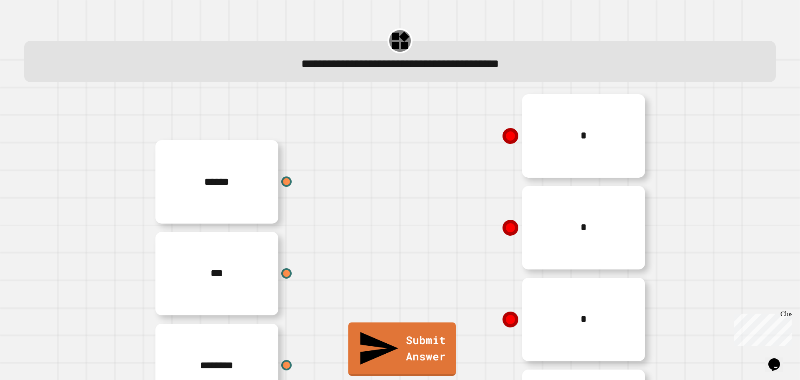
drag, startPoint x: 371, startPoint y: 187, endPoint x: 369, endPoint y: 178, distance: 8.7
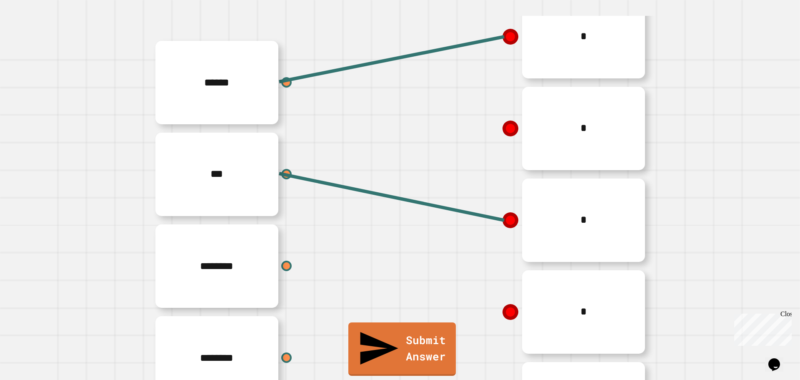
scroll to position [57, 0]
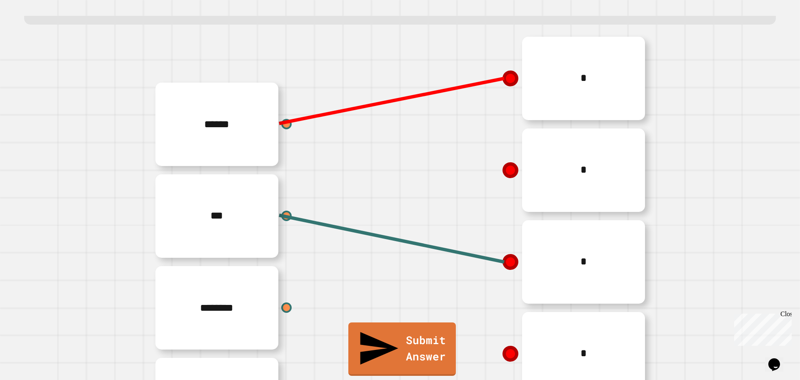
drag, startPoint x: 506, startPoint y: 81, endPoint x: 452, endPoint y: 97, distance: 56.5
click at [452, 97] on div "*" at bounding box center [525, 78] width 250 height 92
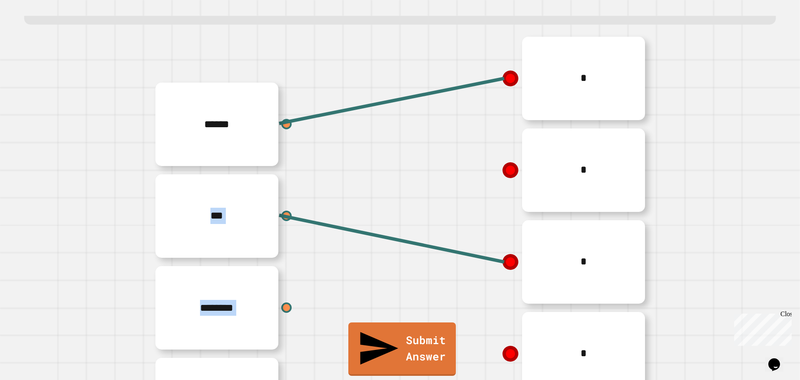
drag, startPoint x: 472, startPoint y: 79, endPoint x: 331, endPoint y: 142, distance: 155.0
click at [331, 142] on div "****** *** ******** ******** * * * * *" at bounding box center [400, 261] width 500 height 458
drag, startPoint x: 312, startPoint y: 264, endPoint x: 321, endPoint y: 228, distance: 37.0
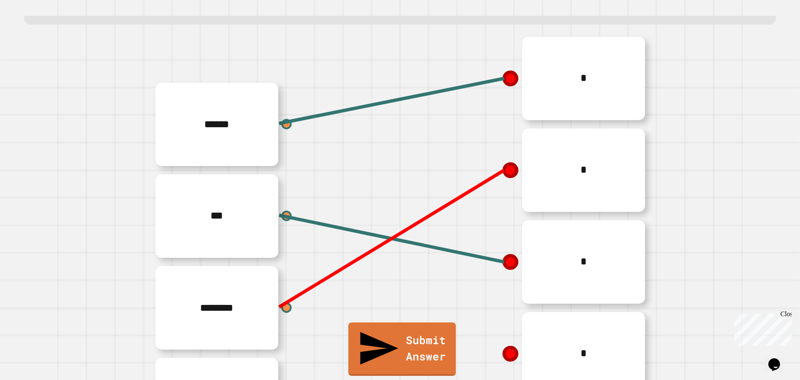
drag, startPoint x: 436, startPoint y: 263, endPoint x: 445, endPoint y: 202, distance: 62.0
drag, startPoint x: 445, startPoint y: 202, endPoint x: 425, endPoint y: 238, distance: 41.4
drag, startPoint x: 425, startPoint y: 238, endPoint x: 418, endPoint y: 303, distance: 65.7
click at [418, 303] on div "*" at bounding box center [525, 262] width 250 height 92
drag, startPoint x: 416, startPoint y: 303, endPoint x: 425, endPoint y: 257, distance: 46.2
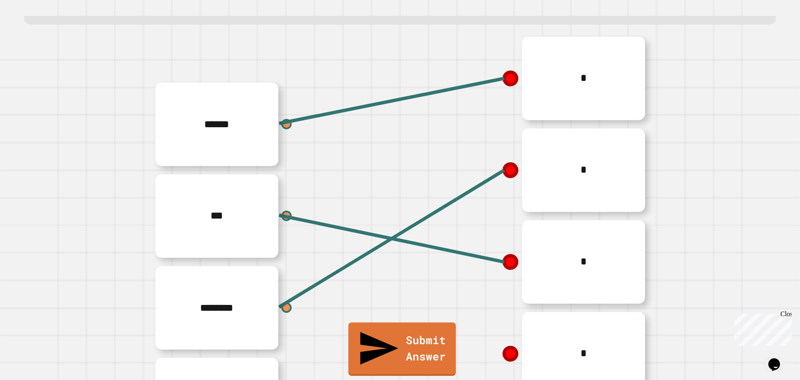
drag, startPoint x: 425, startPoint y: 257, endPoint x: 411, endPoint y: 271, distance: 19.2
drag, startPoint x: 411, startPoint y: 271, endPoint x: 356, endPoint y: 162, distance: 121.9
click at [355, 162] on div "****** *** ******** ********" at bounding box center [275, 261] width 250 height 367
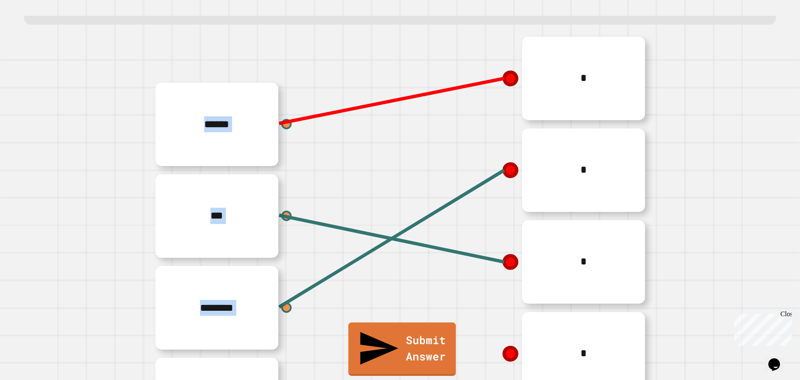
drag, startPoint x: 504, startPoint y: 75, endPoint x: 469, endPoint y: 87, distance: 36.5
click at [469, 87] on div "****** *** ******** ******** * * * * * Submit Answer" at bounding box center [400, 261] width 768 height 458
click at [478, 85] on line at bounding box center [391, 100] width 225 height 45
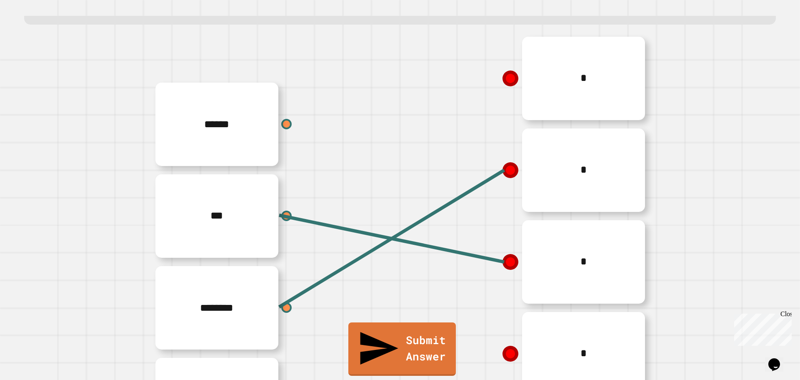
scroll to position [182, 0]
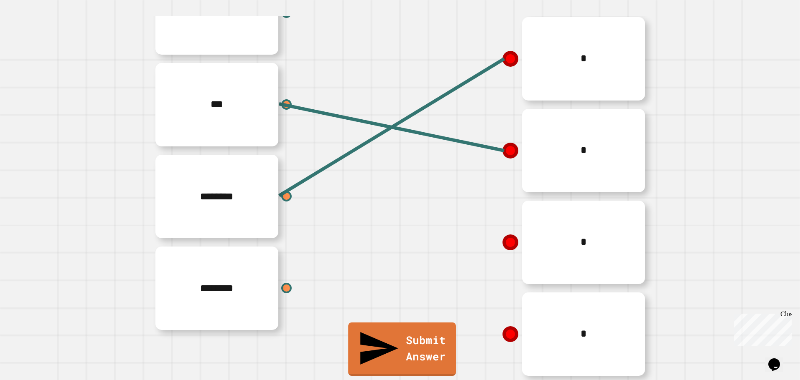
drag, startPoint x: 285, startPoint y: 275, endPoint x: 303, endPoint y: 261, distance: 23.8
click at [305, 260] on div "********" at bounding box center [275, 288] width 250 height 92
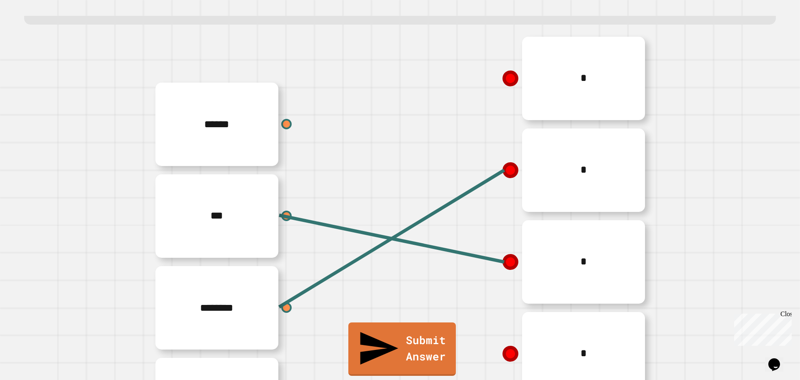
scroll to position [99, 0]
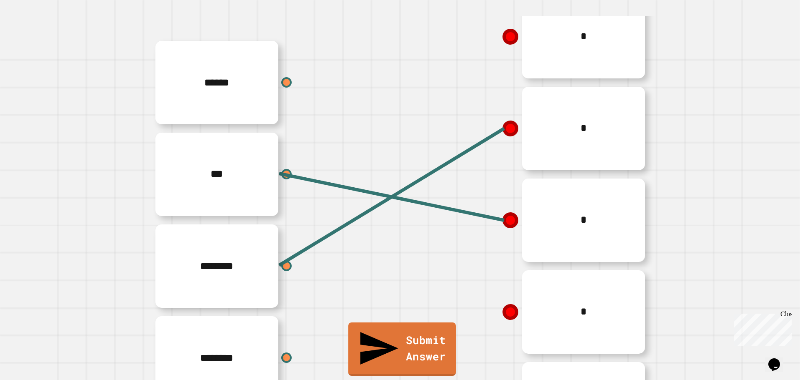
drag, startPoint x: 266, startPoint y: 350, endPoint x: 272, endPoint y: 355, distance: 8.0
click at [270, 355] on div "********" at bounding box center [275, 358] width 250 height 92
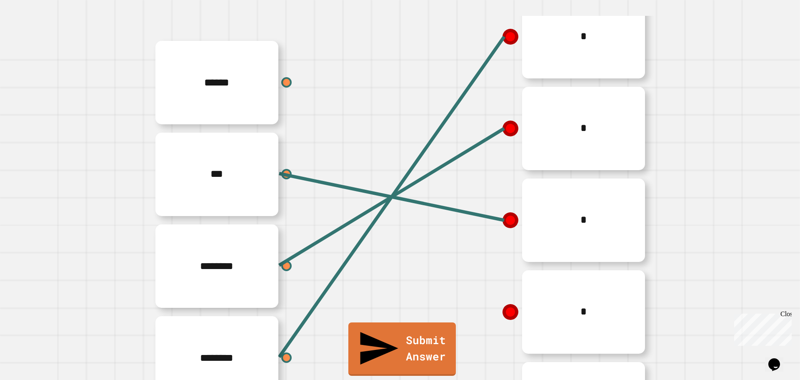
scroll to position [182, 0]
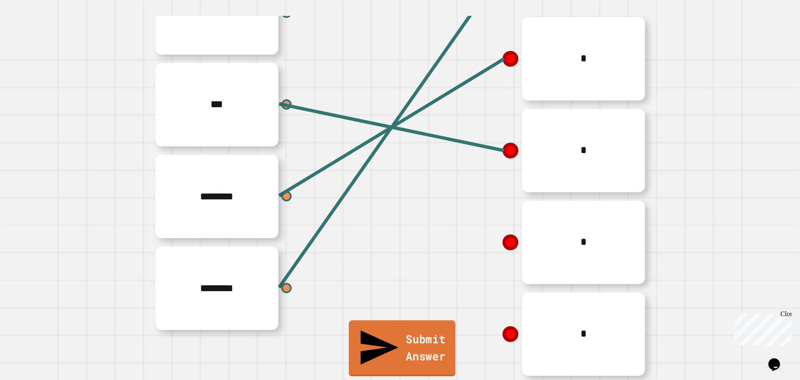
click at [430, 362] on link "Submit Answer" at bounding box center [402, 348] width 107 height 56
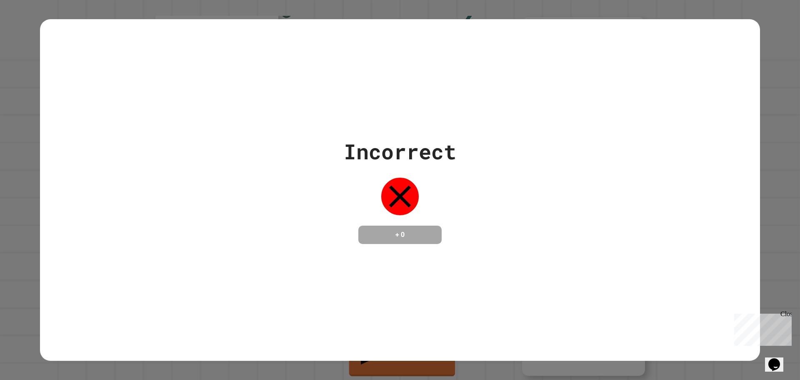
drag, startPoint x: 336, startPoint y: 248, endPoint x: 324, endPoint y: 263, distance: 19.3
drag, startPoint x: 324, startPoint y: 263, endPoint x: 337, endPoint y: 253, distance: 16.6
click at [337, 253] on div "Incorrect + 0" at bounding box center [400, 190] width 720 height 342
click at [317, 236] on div "Incorrect + 0" at bounding box center [400, 190] width 720 height 108
drag, startPoint x: 470, startPoint y: 271, endPoint x: 465, endPoint y: 275, distance: 5.9
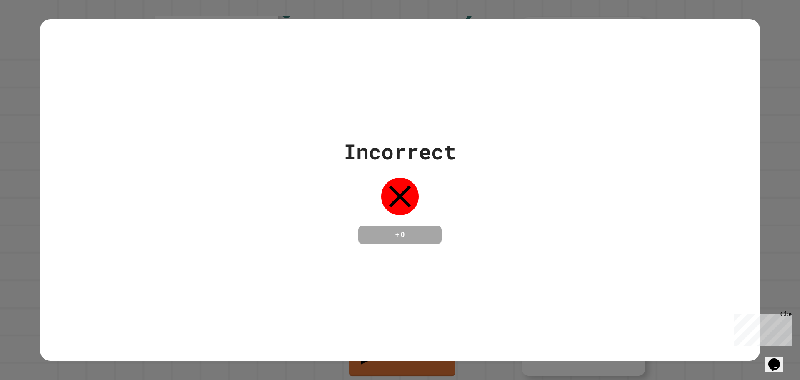
click at [465, 275] on div "Incorrect + 0" at bounding box center [400, 190] width 720 height 342
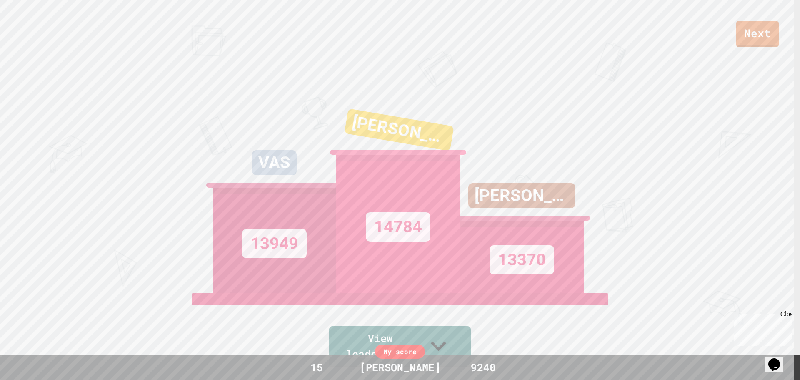
click at [398, 359] on div "My score 15 [PERSON_NAME] 9240" at bounding box center [400, 367] width 800 height 25
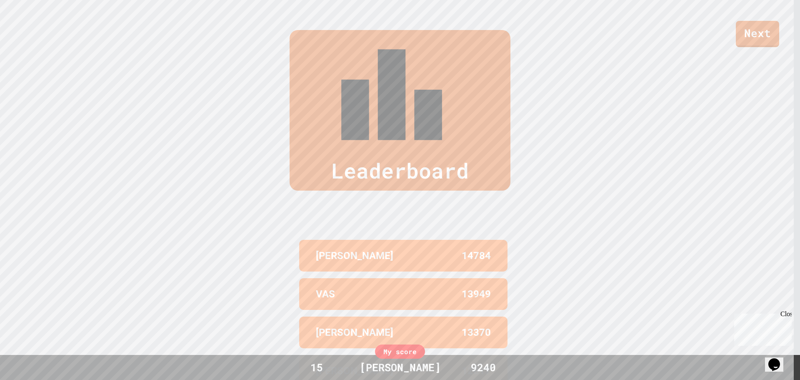
scroll to position [258, 0]
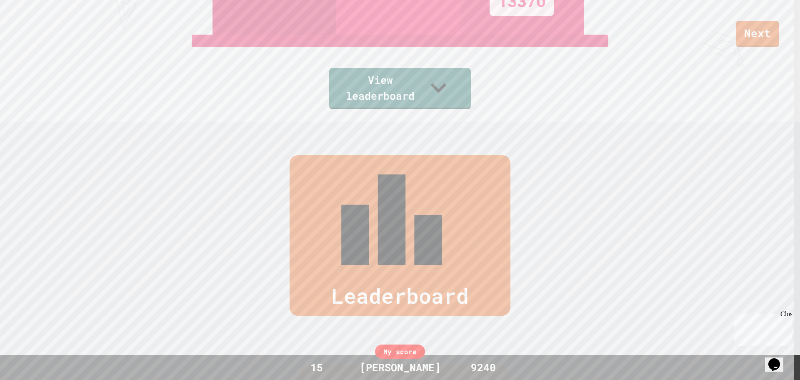
click at [390, 187] on div "Leaderboard" at bounding box center [400, 235] width 221 height 160
click at [764, 34] on link "Next" at bounding box center [757, 32] width 39 height 27
